Goal: Check status: Check status

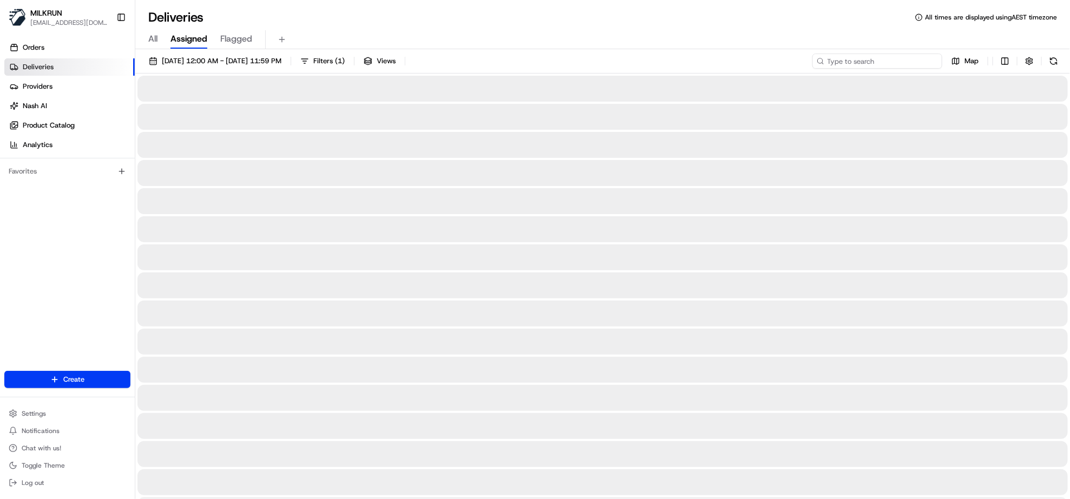
click at [878, 63] on input at bounding box center [877, 61] width 130 height 15
paste input "dc9a7452-31a3-45a3-8335-0d98fbb8de31"
type input "dc9a7452-31a3-45a3-8335-0d98fbb8de31"
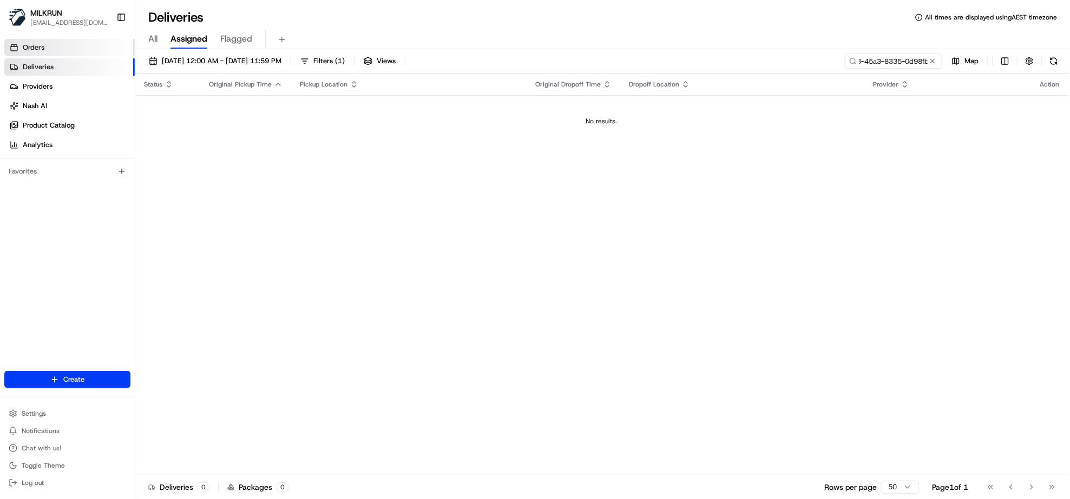
click at [39, 43] on span "Orders" at bounding box center [34, 48] width 22 height 10
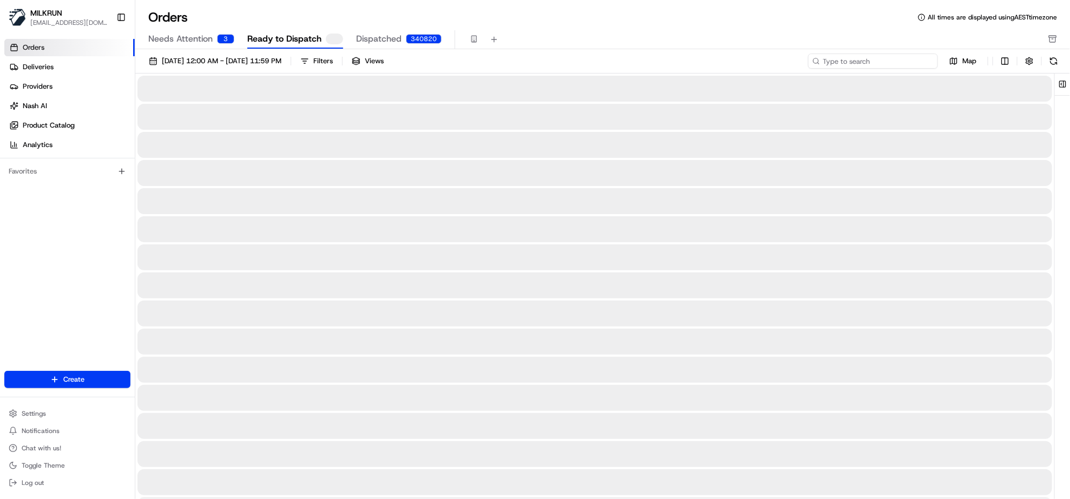
click at [869, 61] on input at bounding box center [873, 61] width 130 height 15
paste input "dc9a7452-31a3-45a3-8335-0d98fbb8de31"
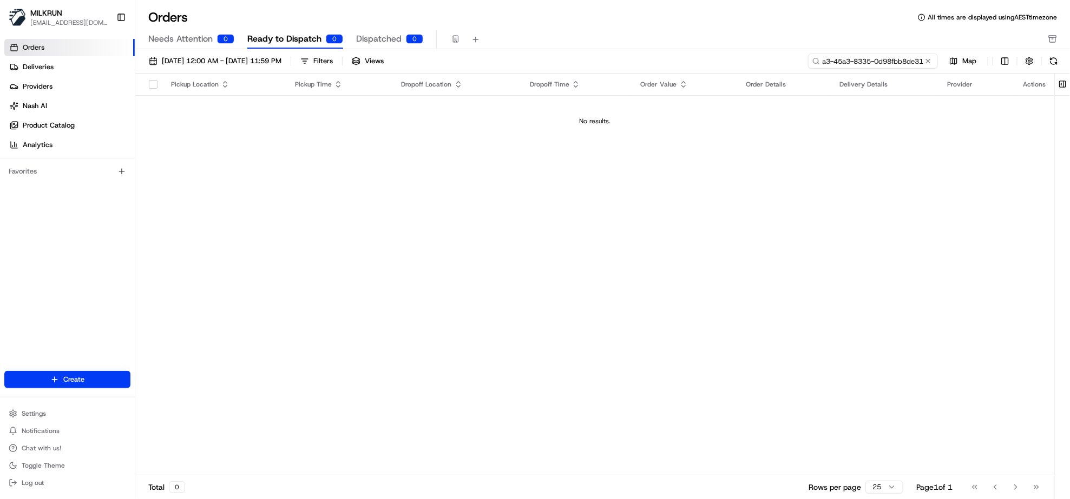
type input "dc9a7452-31a3-45a3-8335-0d98fbb8de31"
